Goal: Task Accomplishment & Management: Use online tool/utility

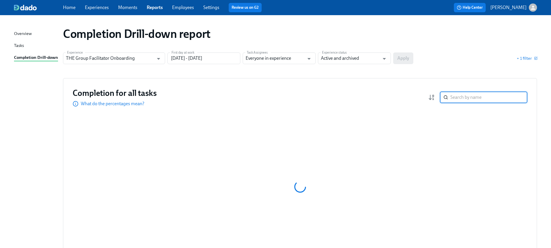
click at [461, 100] on input "search" at bounding box center [489, 98] width 77 height 12
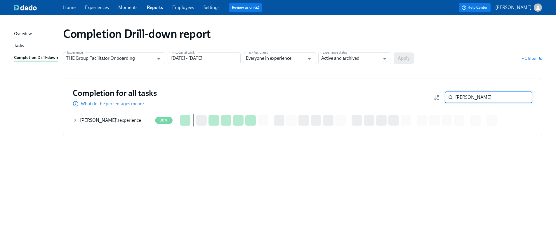
type input "susanna"
click at [100, 123] on div "Susanna Brown 's experience" at bounding box center [110, 120] width 61 height 6
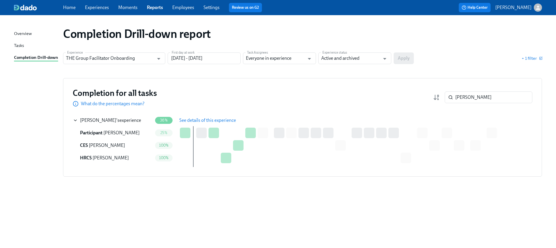
click at [195, 125] on button "See details of this experience" at bounding box center [207, 121] width 65 height 12
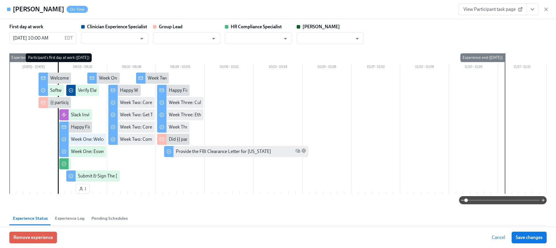
type input "[PERSON_NAME]"
type input "Chelsey Mendoza"
type input "Paige Eber"
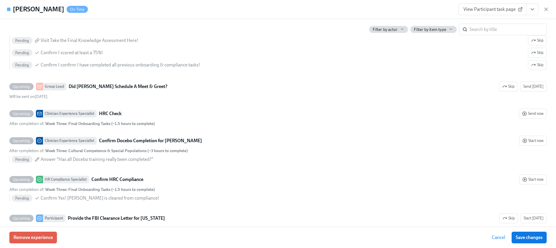
scroll to position [1320, 0]
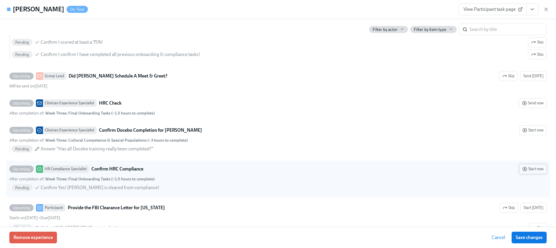
click at [537, 169] on span "Start now" at bounding box center [532, 169] width 21 height 6
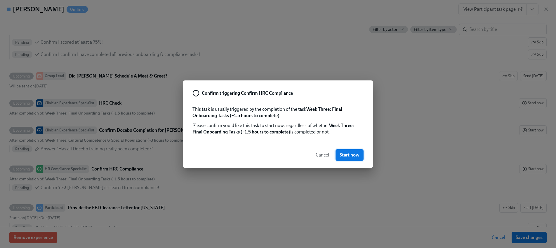
click at [341, 157] on span "Start now" at bounding box center [349, 155] width 20 height 6
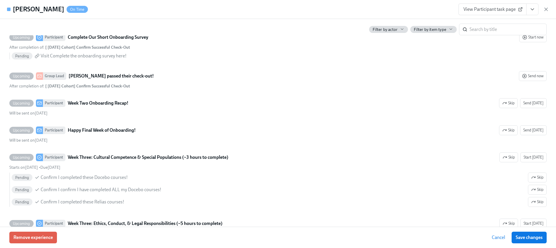
click at [534, 12] on button "View task page" at bounding box center [532, 10] width 12 height 12
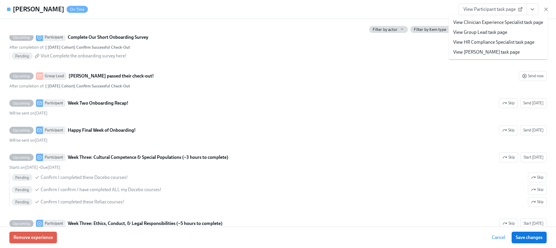
click at [494, 42] on link "View HR Compliance Specialist task page" at bounding box center [493, 42] width 81 height 6
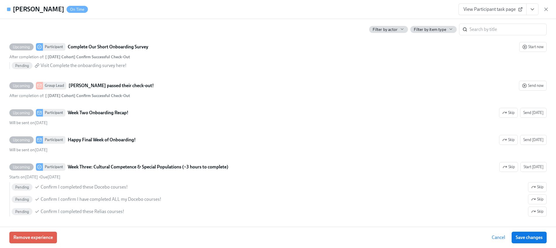
scroll to position [1332, 0]
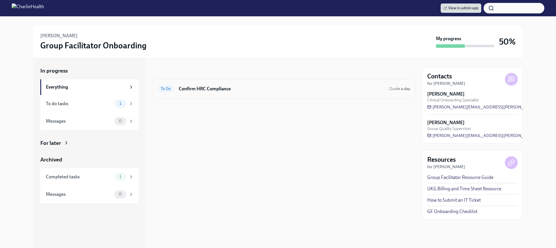
click at [205, 89] on h6 "Confirm HRC Compliance" at bounding box center [282, 89] width 206 height 6
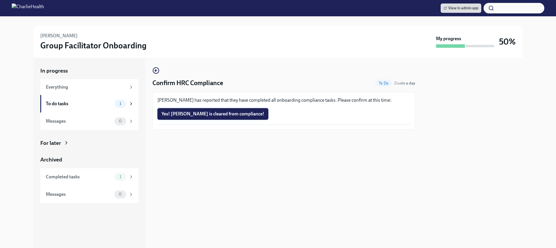
click at [194, 111] on button "Yes! [PERSON_NAME] is cleared from compliance!" at bounding box center [212, 114] width 111 height 12
